Goal: Use online tool/utility: Utilize a website feature to perform a specific function

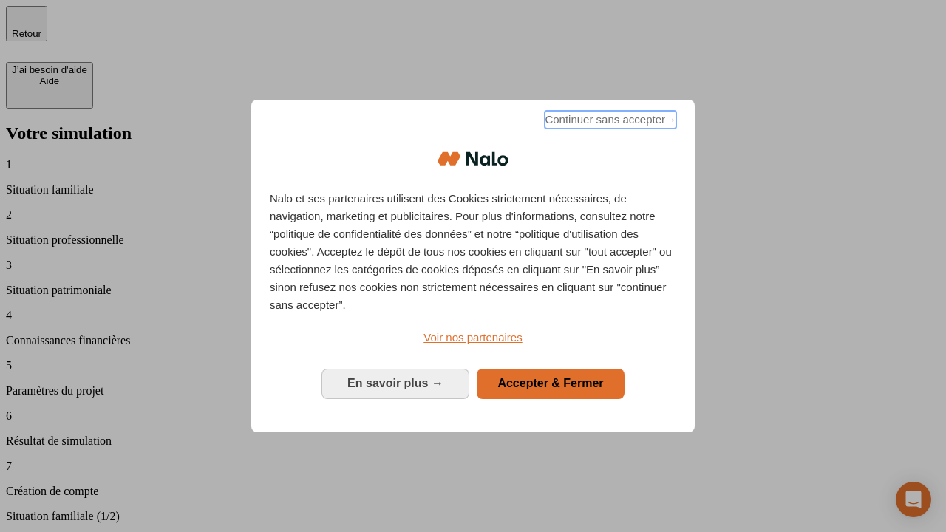
click at [609, 122] on span "Continuer sans accepter →" at bounding box center [611, 120] width 132 height 18
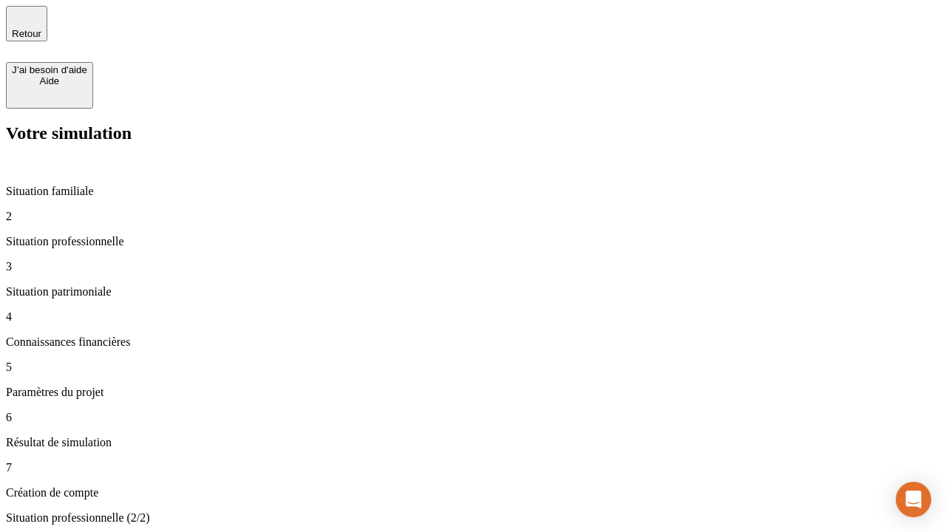
type input "30 000"
type input "1 000"
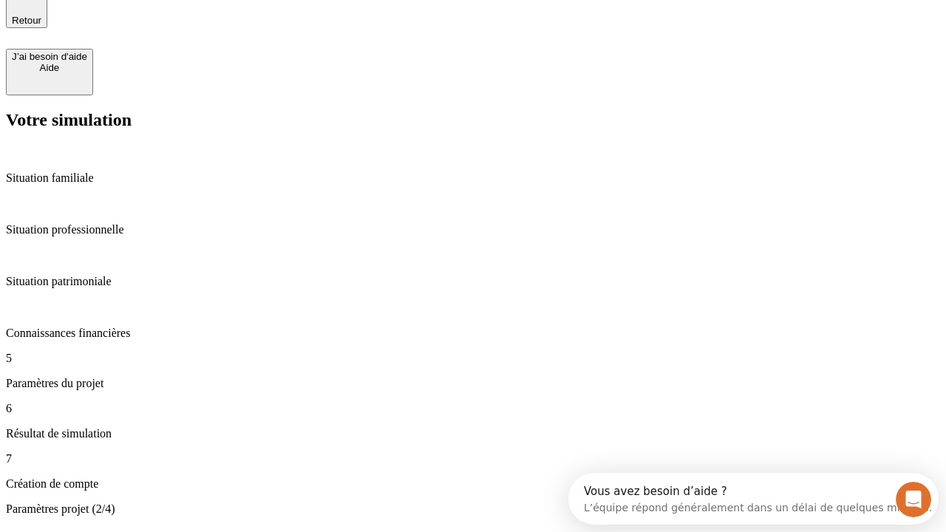
type input "40"
type input "200 000"
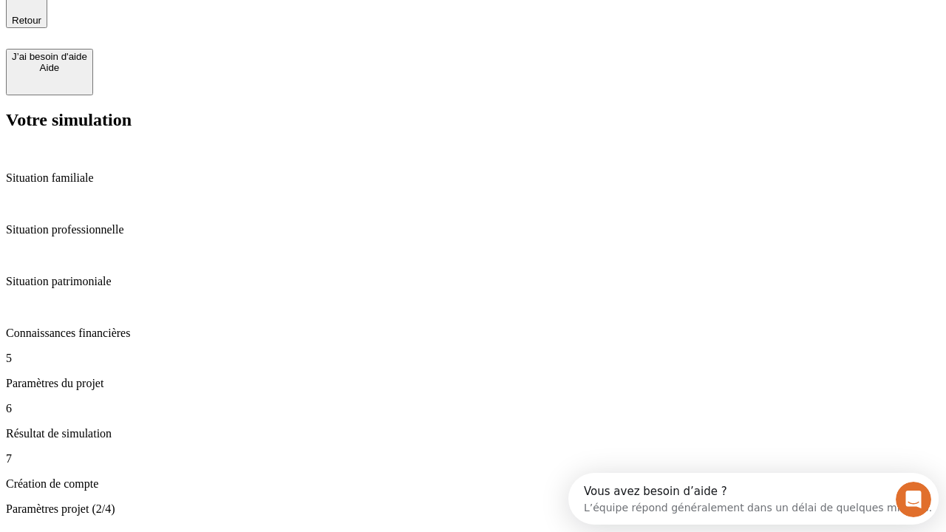
type input "640"
